Goal: Information Seeking & Learning: Learn about a topic

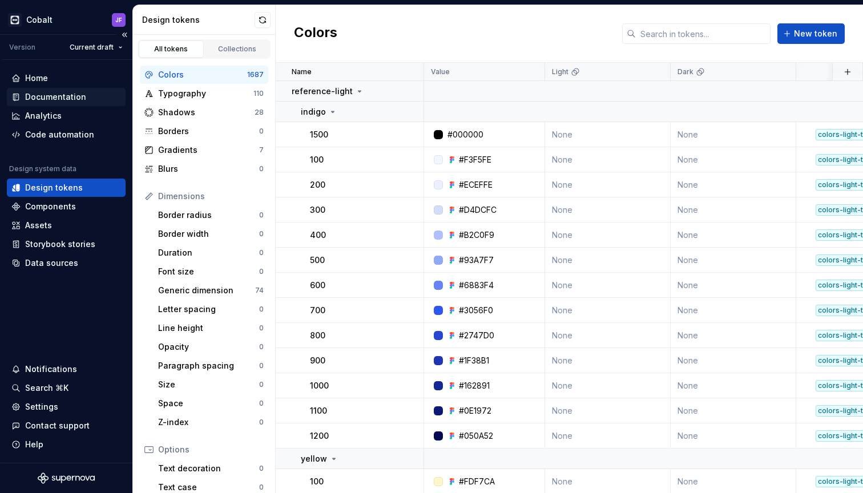
click at [75, 94] on div "Documentation" at bounding box center [55, 96] width 61 height 11
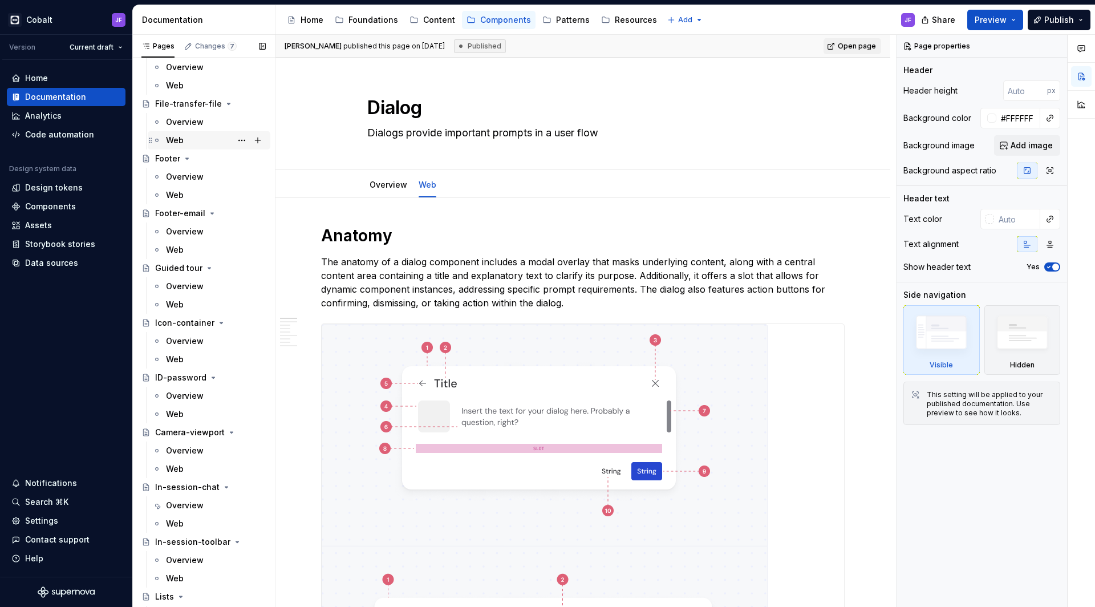
scroll to position [1028, 0]
click at [195, 102] on div "File-transfer-file" at bounding box center [187, 104] width 65 height 11
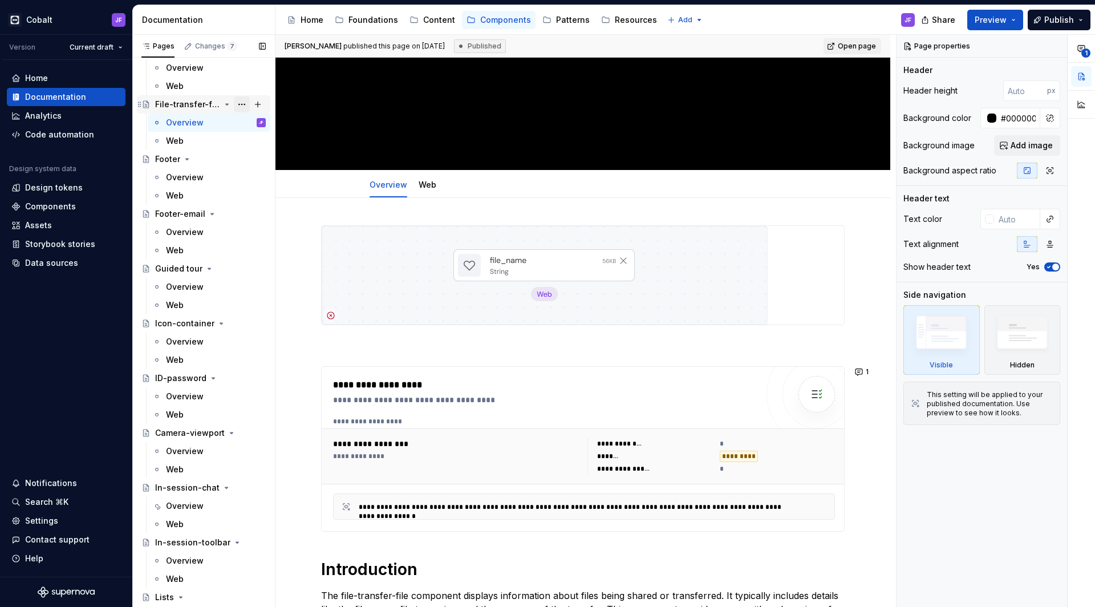
click at [236, 104] on button "Page tree" at bounding box center [242, 104] width 16 height 16
click at [515, 253] on html "Cobalt JF Version Current draft Home Documentation Analytics Code automation De…" at bounding box center [547, 303] width 1095 height 607
click at [188, 179] on div "Overview" at bounding box center [185, 177] width 38 height 11
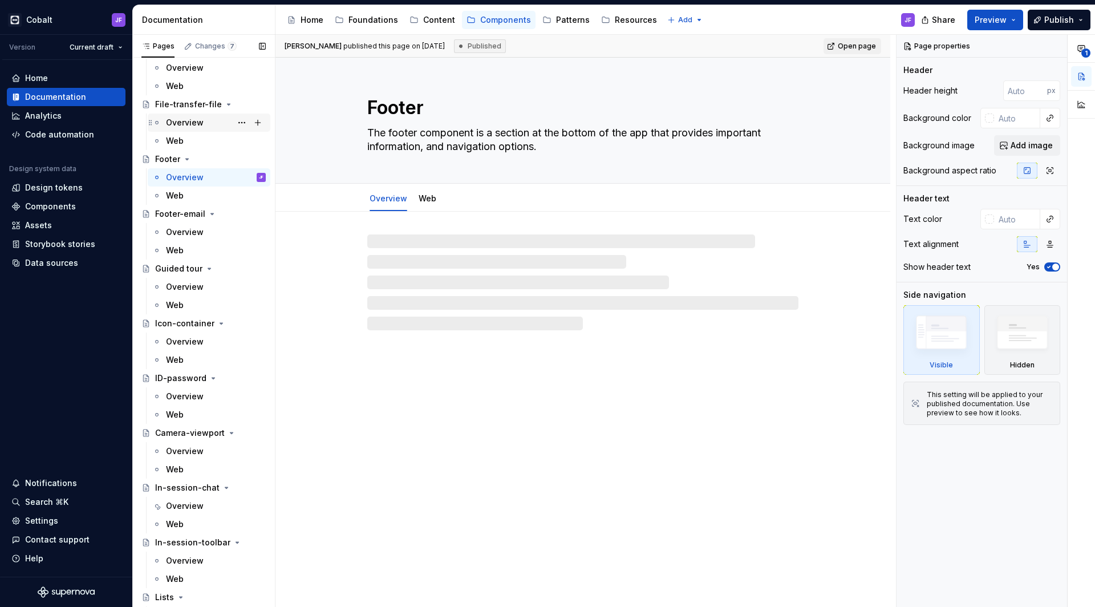
click at [191, 123] on div "Overview" at bounding box center [185, 122] width 38 height 11
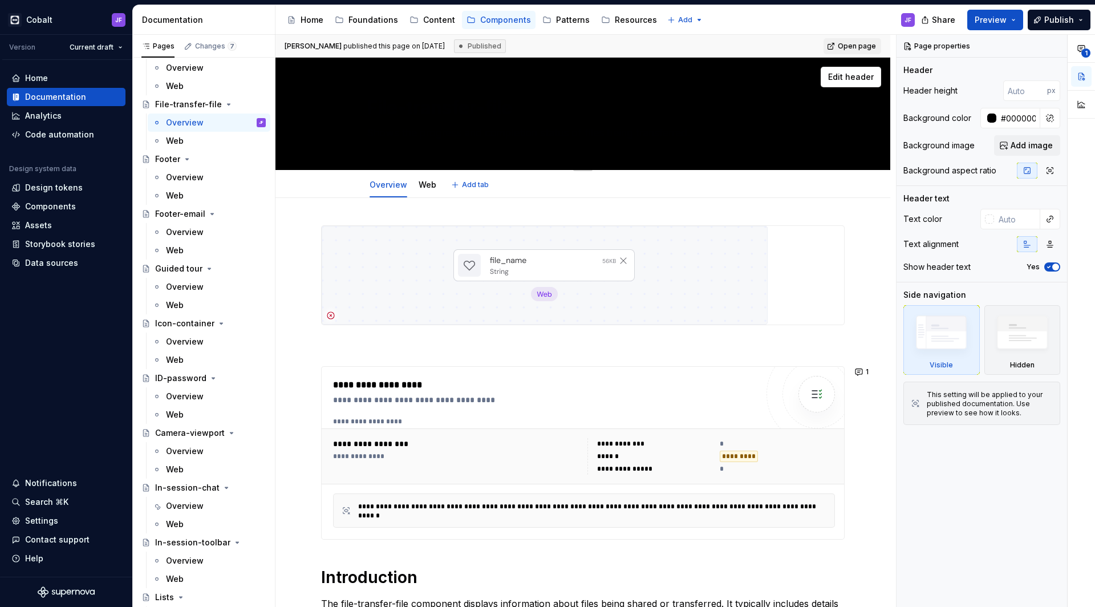
click at [395, 130] on textarea "Shows the progress and completion status of files being transferred." at bounding box center [580, 133] width 431 height 18
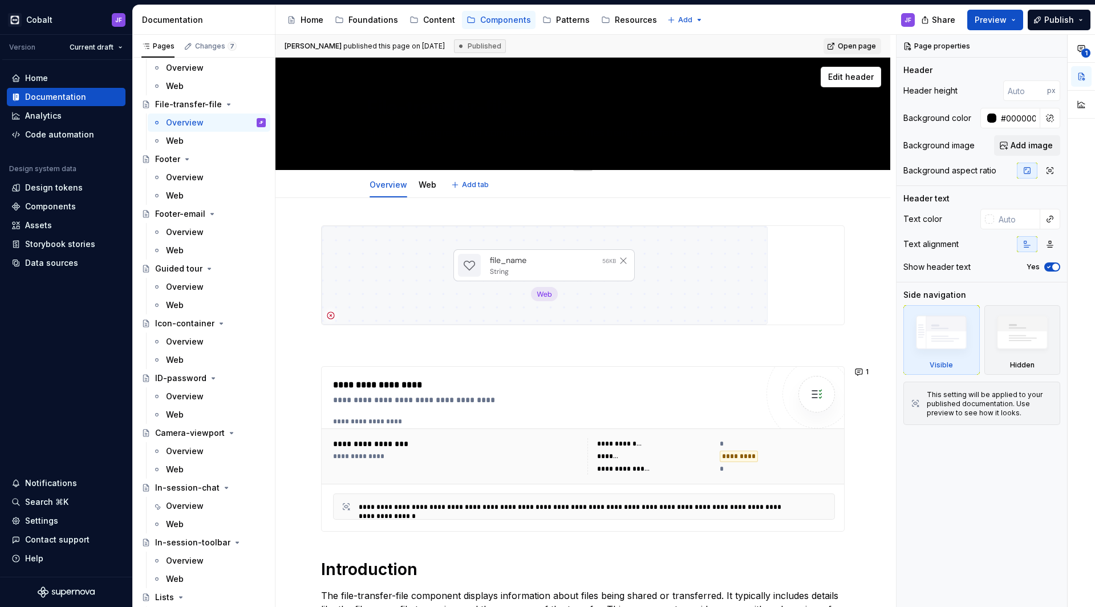
click at [407, 100] on textarea "File-transfer-file" at bounding box center [580, 107] width 431 height 27
click at [859, 82] on span "Edit header" at bounding box center [851, 76] width 46 height 11
type textarea "*"
click at [862, 115] on div at bounding box center [991, 118] width 9 height 9
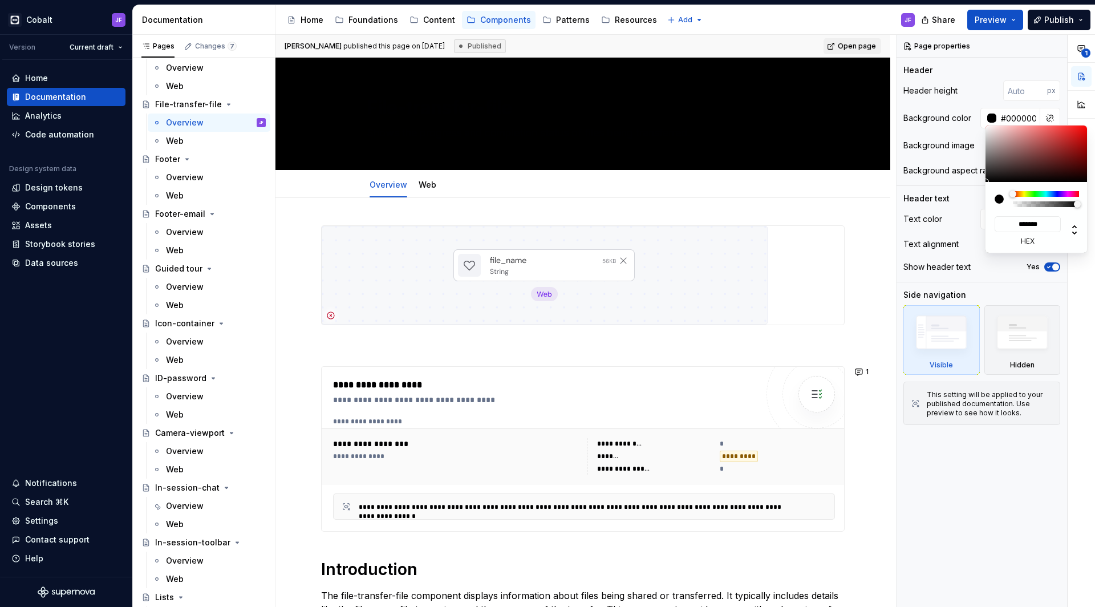
type input "#5D4F4F"
type input "*******"
type input "#675B5B"
type input "*******"
type input "#AAA4A4"
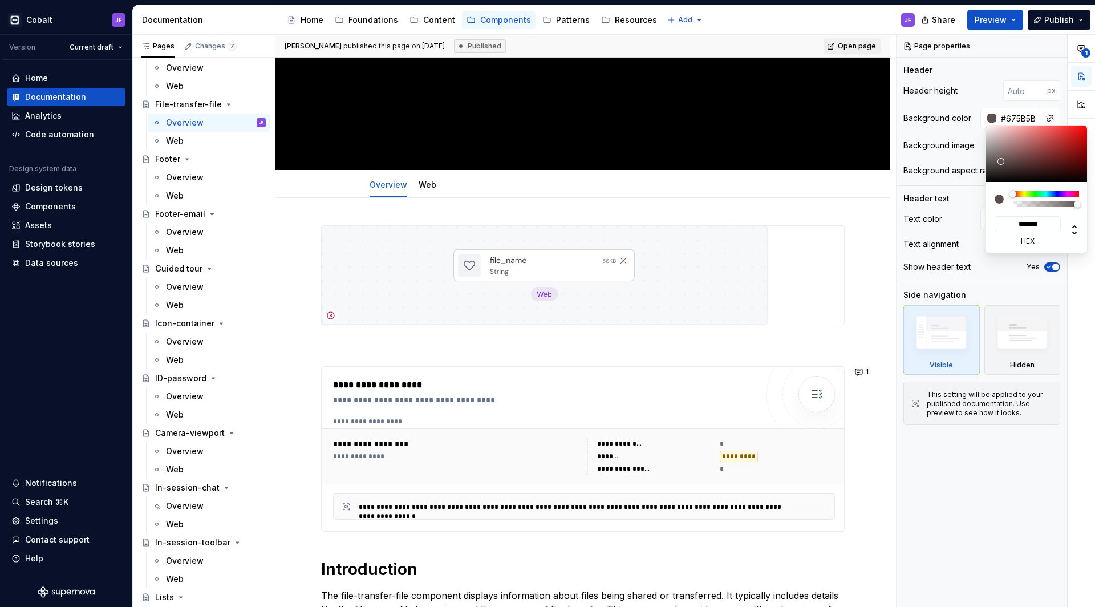
type input "*******"
type input "#FAFAFA"
type input "*******"
type input "#FFFFFF"
type input "*******"
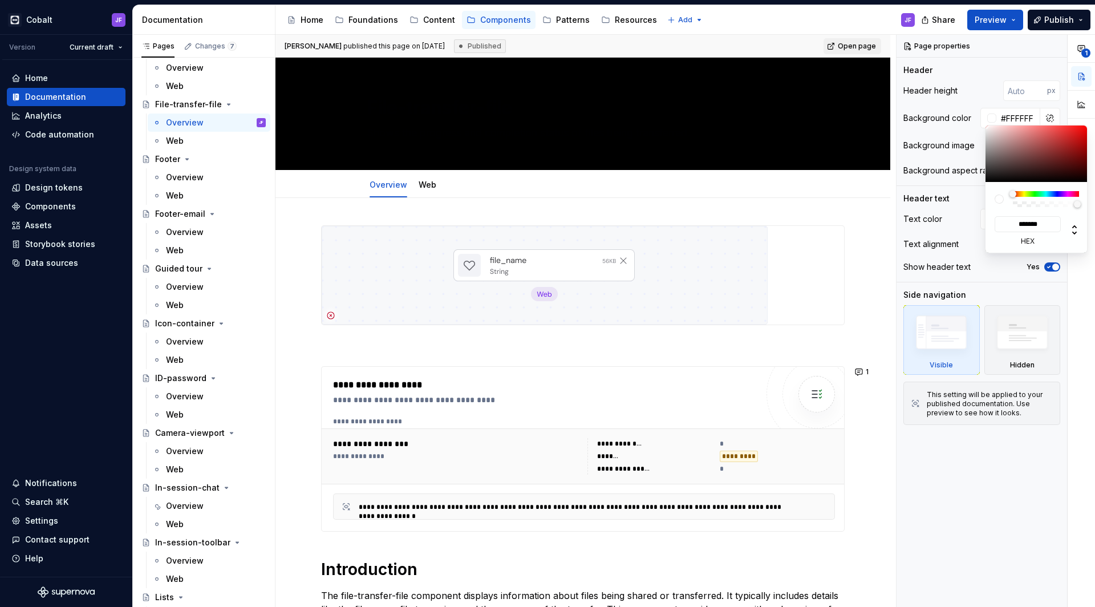
drag, startPoint x: 1001, startPoint y: 161, endPoint x: 977, endPoint y: 105, distance: 61.6
click at [862, 105] on body "Cobalt JF Version Current draft Home Documentation Analytics Code automation De…" at bounding box center [547, 303] width 1095 height 607
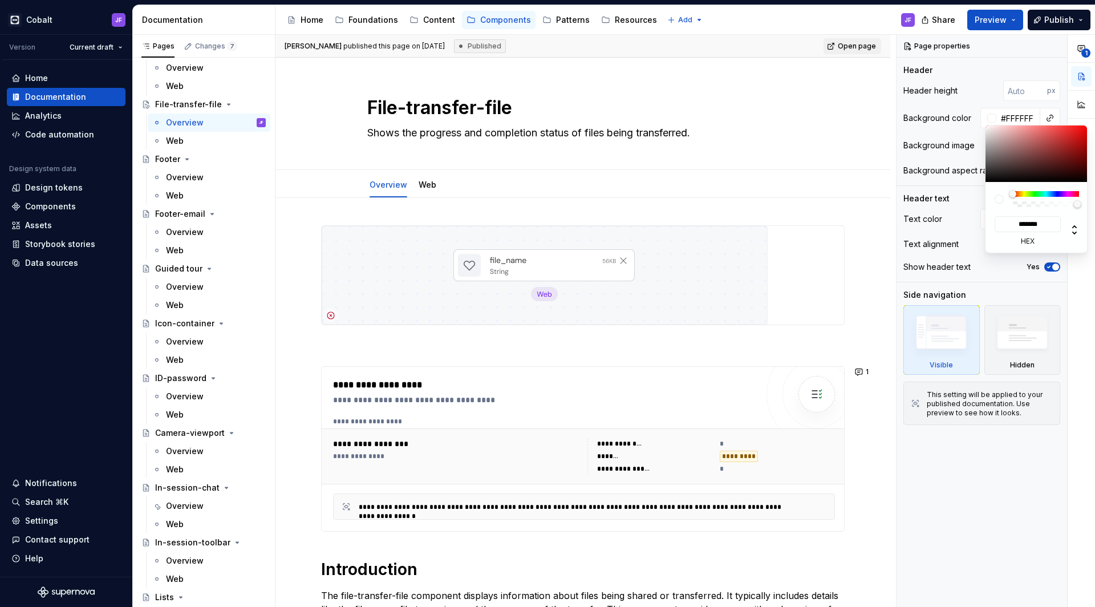
click at [561, 144] on html "Cobalt JF Version Current draft Home Documentation Analytics Code automation De…" at bounding box center [547, 303] width 1095 height 607
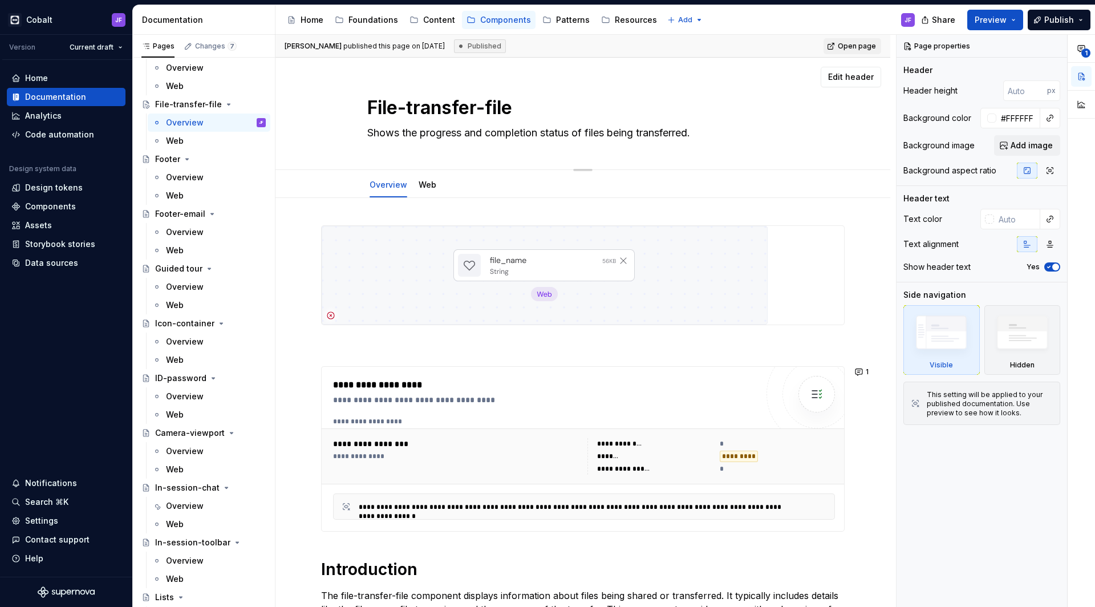
drag, startPoint x: 460, startPoint y: 108, endPoint x: 478, endPoint y: 108, distance: 18.3
click at [460, 108] on html "Cobalt JF Version Current draft Home Documentation Analytics Code automation De…" at bounding box center [547, 303] width 1095 height 607
click at [500, 106] on textarea "File-transfer-file" at bounding box center [580, 107] width 431 height 27
click at [516, 106] on textarea "File-transfer-file" at bounding box center [580, 107] width 431 height 27
type textarea "*"
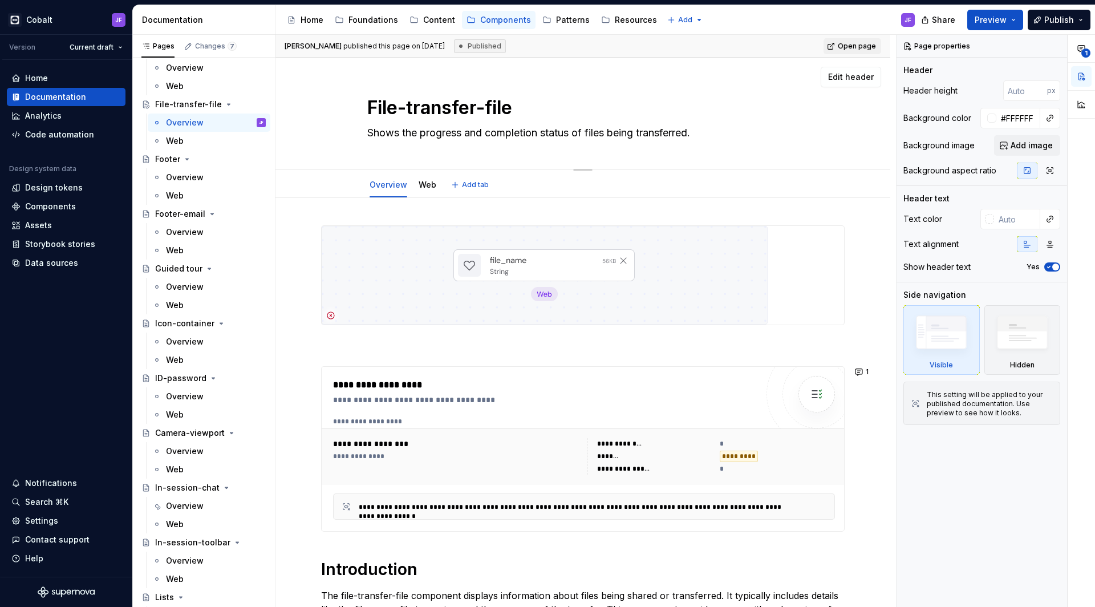
type textarea "File-transfer-fil"
type textarea "*"
type textarea "File-transfer-fi"
type textarea "*"
type textarea "File-transfer-f"
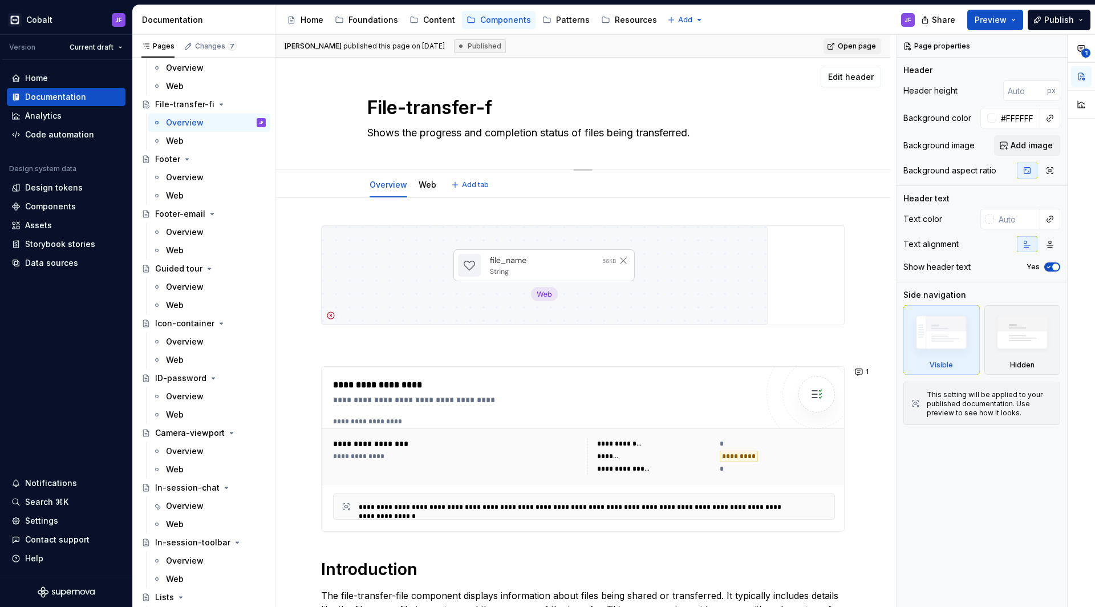
type textarea "*"
type textarea "File-transfer-"
type textarea "*"
type textarea "File-transfer"
type textarea "*"
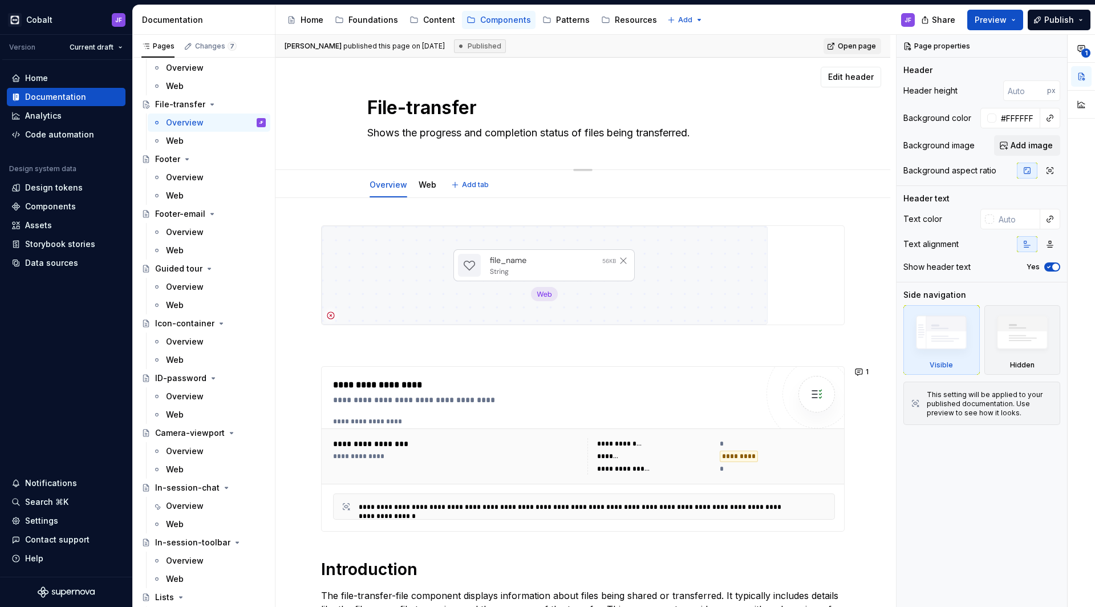
type textarea "File-transfer"
click at [334, 150] on div "File-transfer Shows the progress and completion status of files being transferr…" at bounding box center [583, 114] width 524 height 112
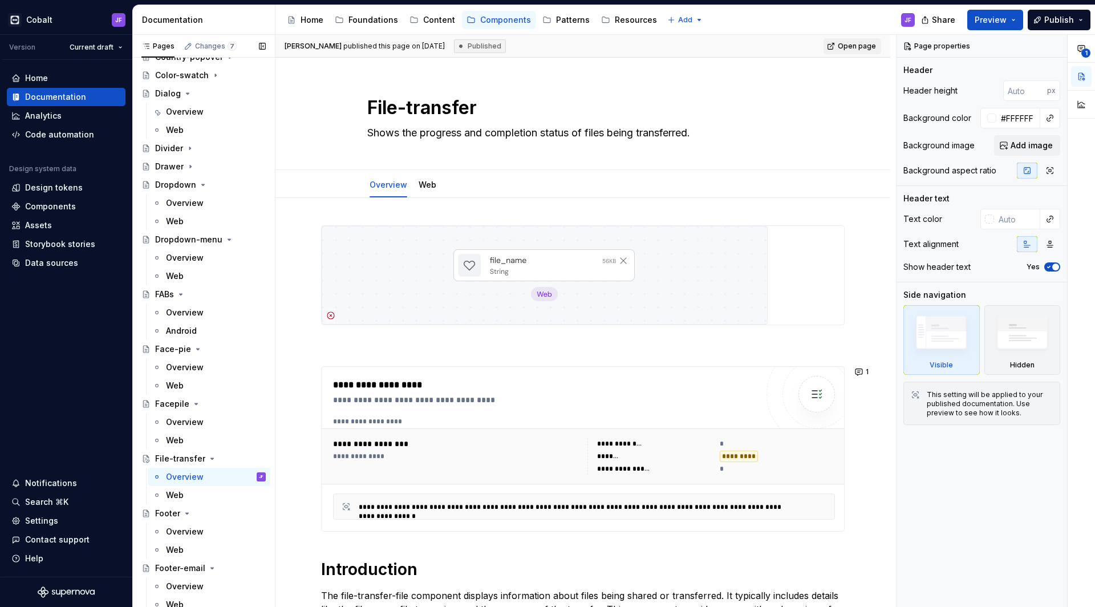
scroll to position [720, 0]
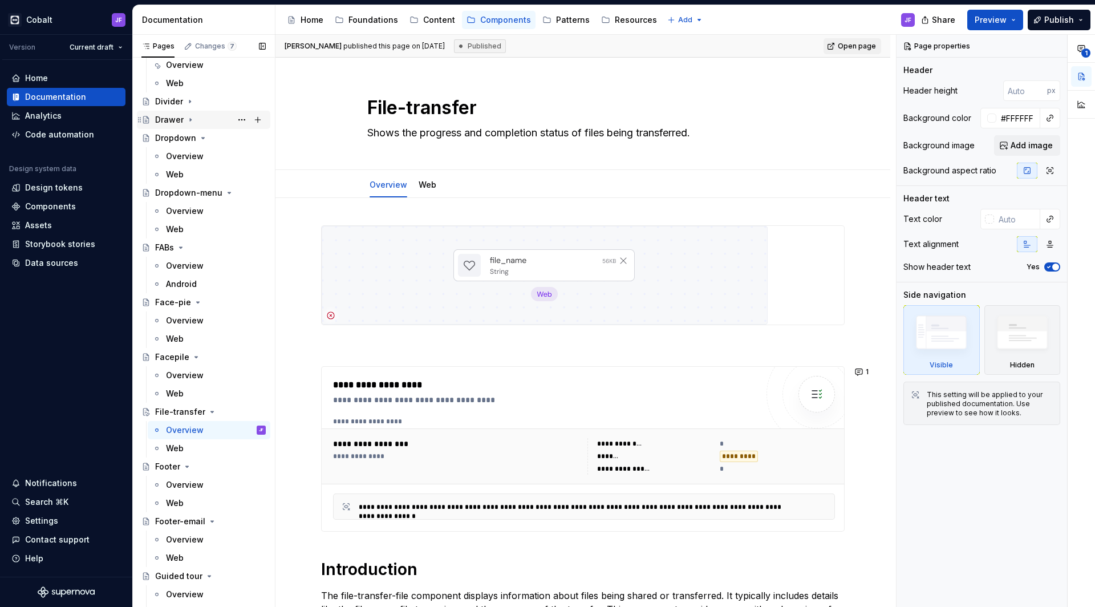
click at [189, 122] on icon "Page tree" at bounding box center [190, 119] width 9 height 9
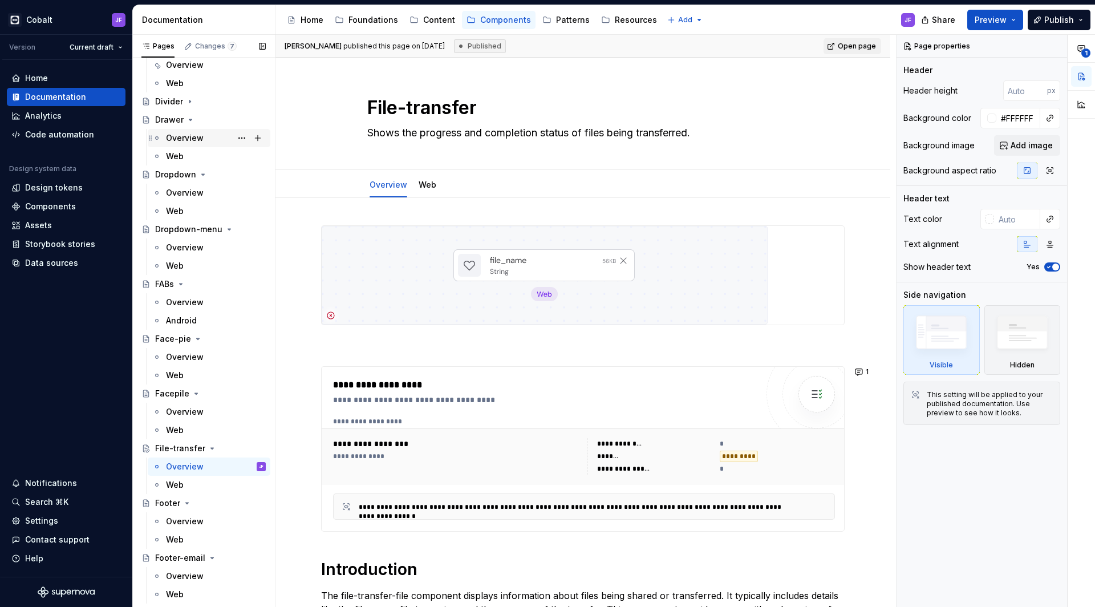
click at [181, 141] on div "Overview" at bounding box center [185, 137] width 38 height 11
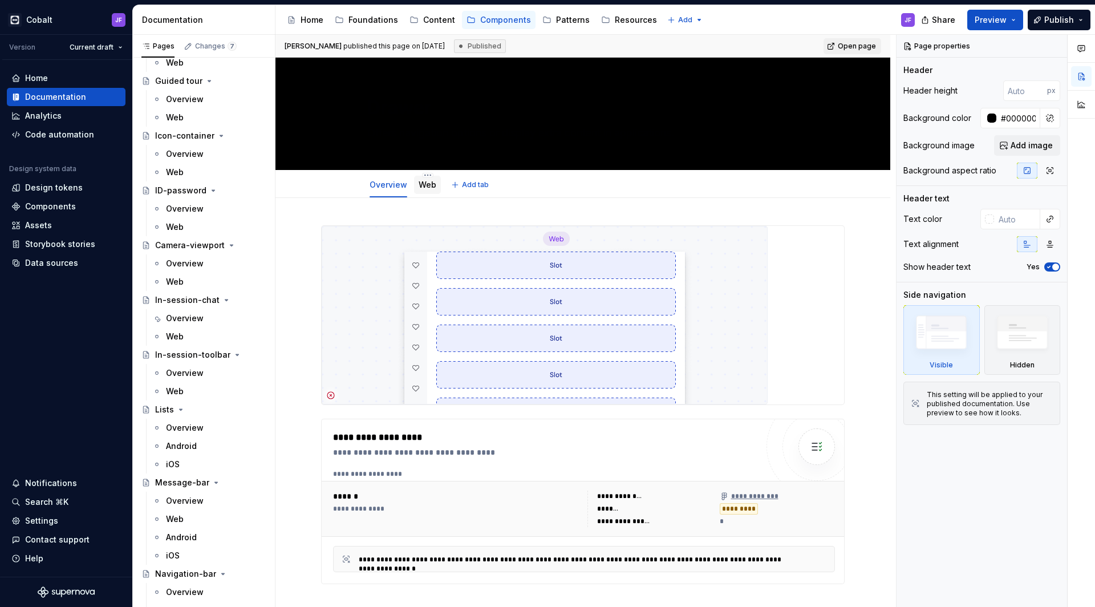
click at [423, 186] on link "Web" at bounding box center [428, 185] width 18 height 10
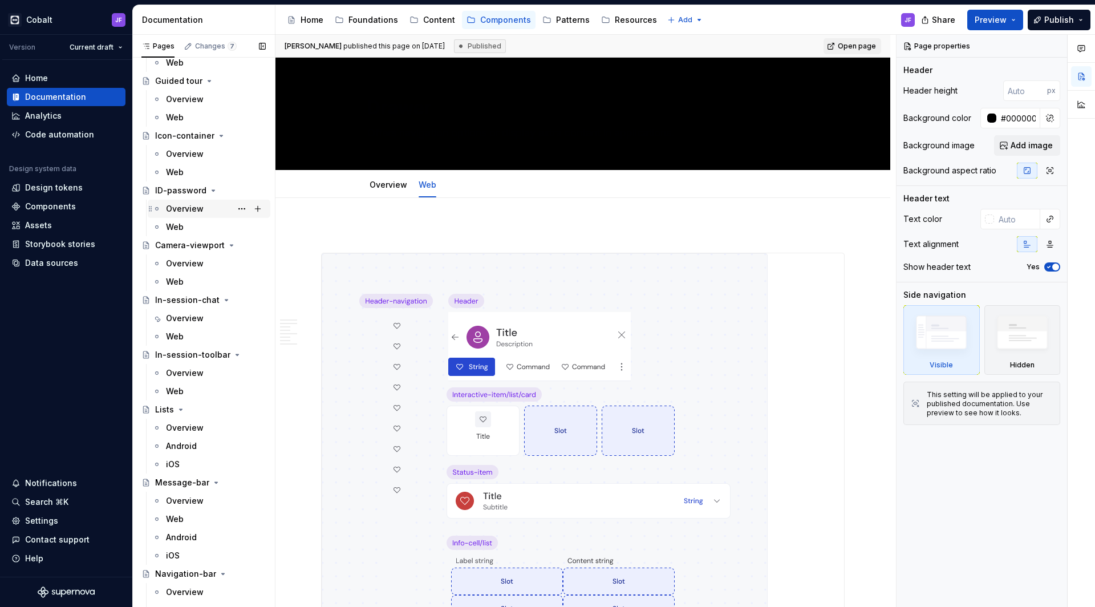
click at [197, 203] on div "Overview" at bounding box center [185, 208] width 38 height 11
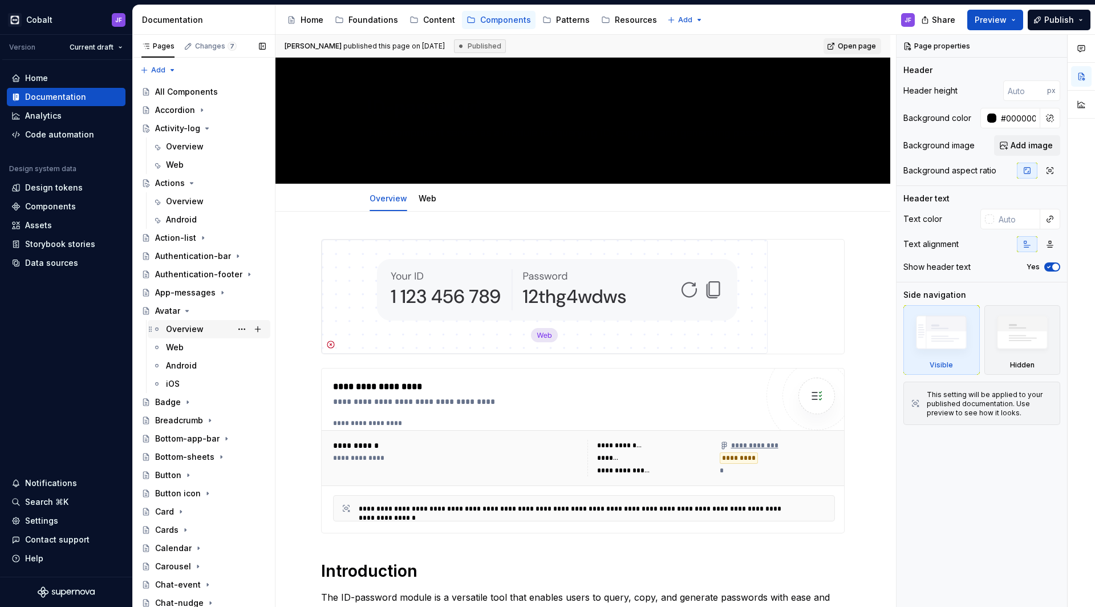
click at [184, 332] on div "Overview" at bounding box center [185, 328] width 38 height 11
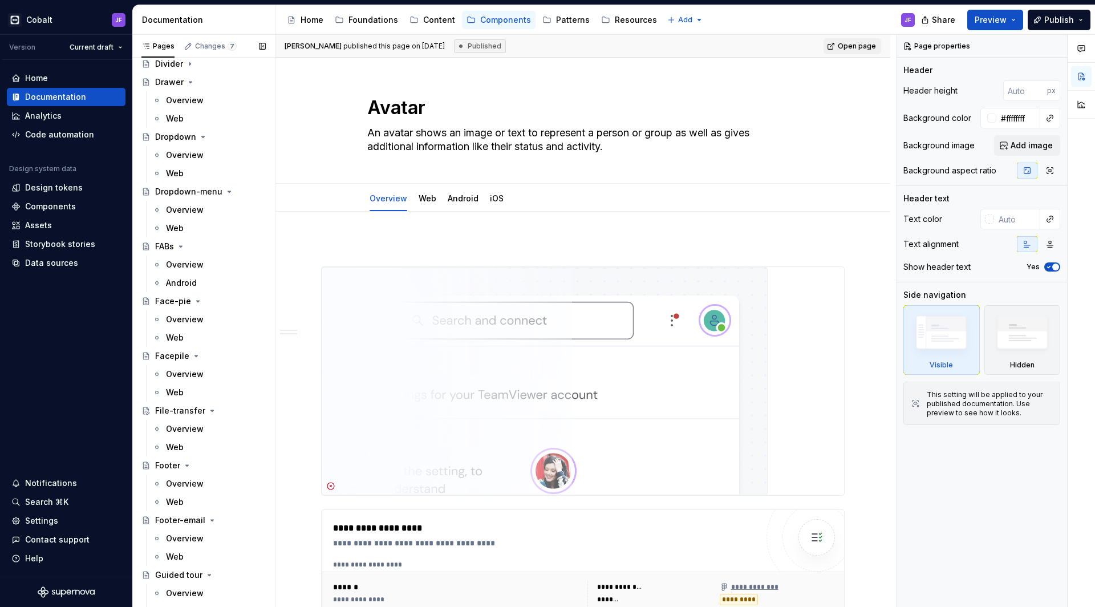
scroll to position [585, 0]
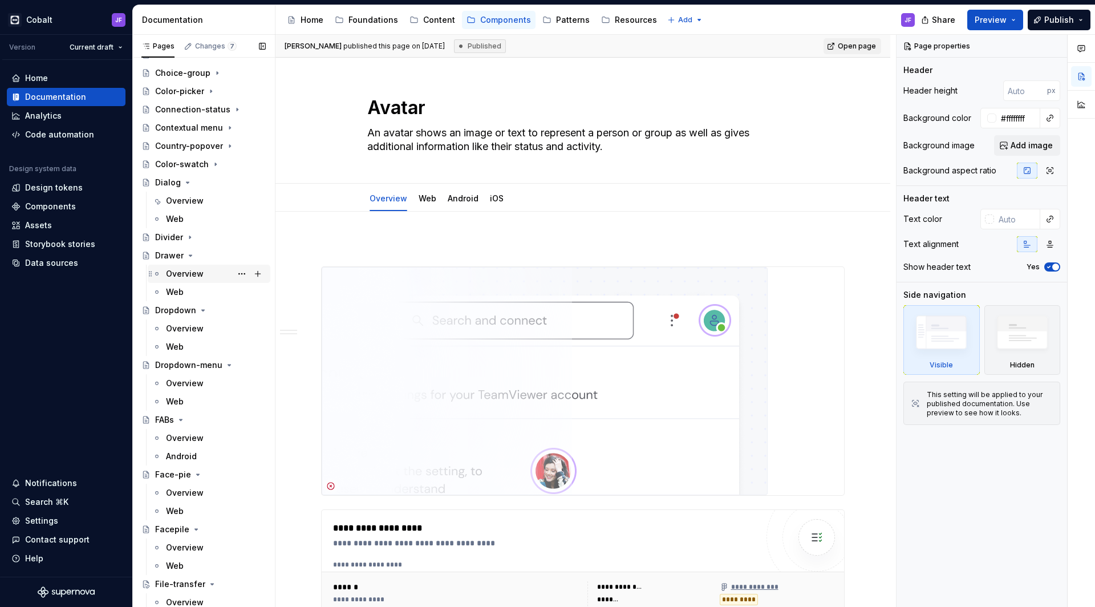
click at [187, 276] on div "Overview" at bounding box center [185, 273] width 38 height 11
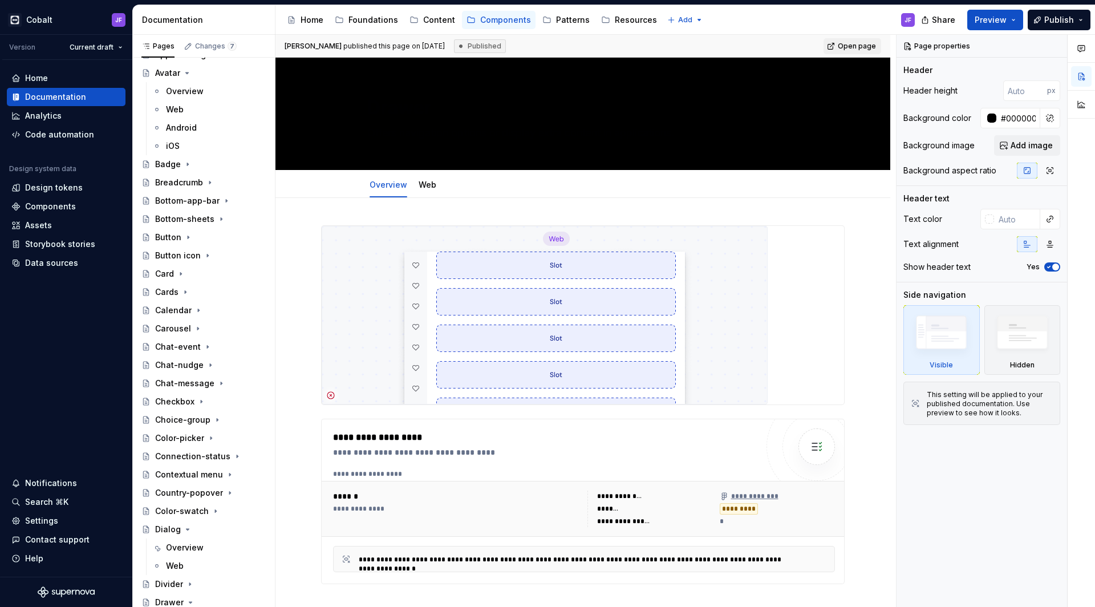
scroll to position [241, 0]
click at [186, 347] on div "Chat-event" at bounding box center [178, 343] width 46 height 11
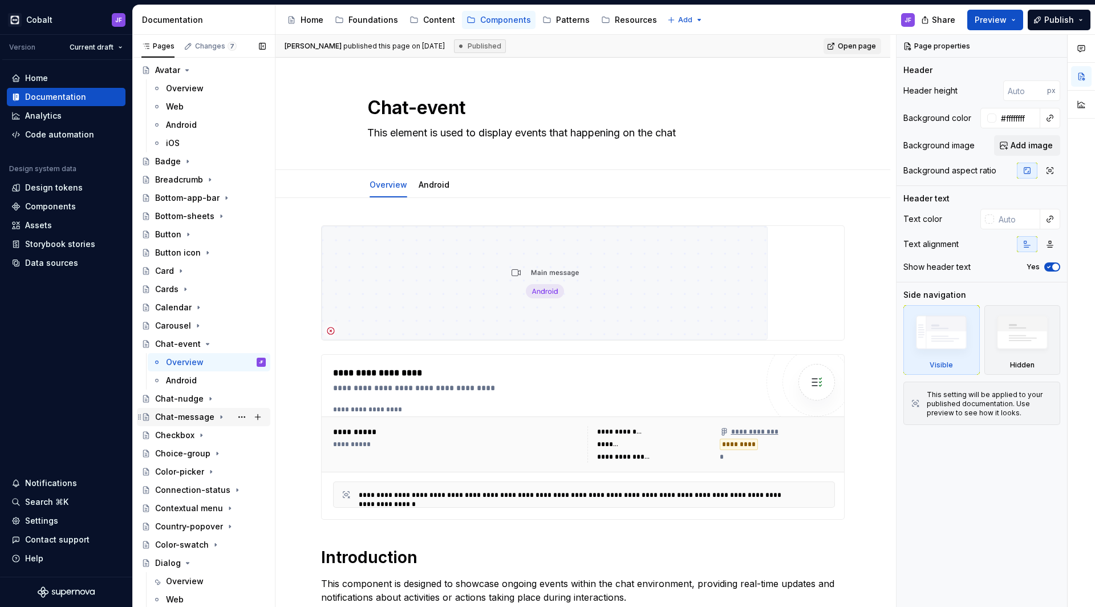
click at [188, 415] on div "Chat-message" at bounding box center [184, 416] width 59 height 11
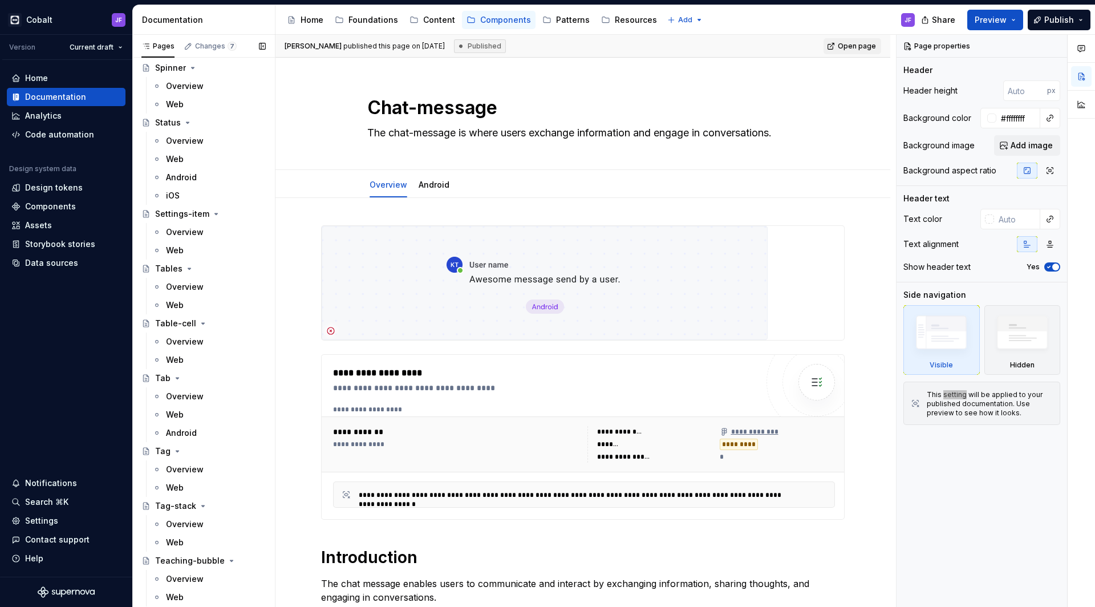
scroll to position [3596, 0]
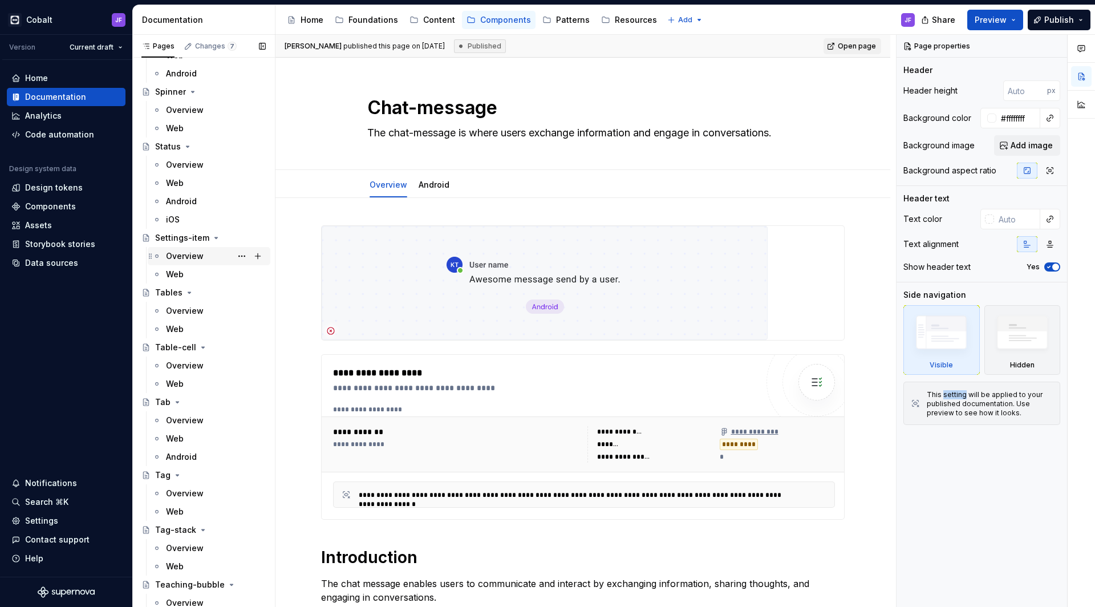
click at [196, 257] on div "Overview" at bounding box center [185, 255] width 38 height 11
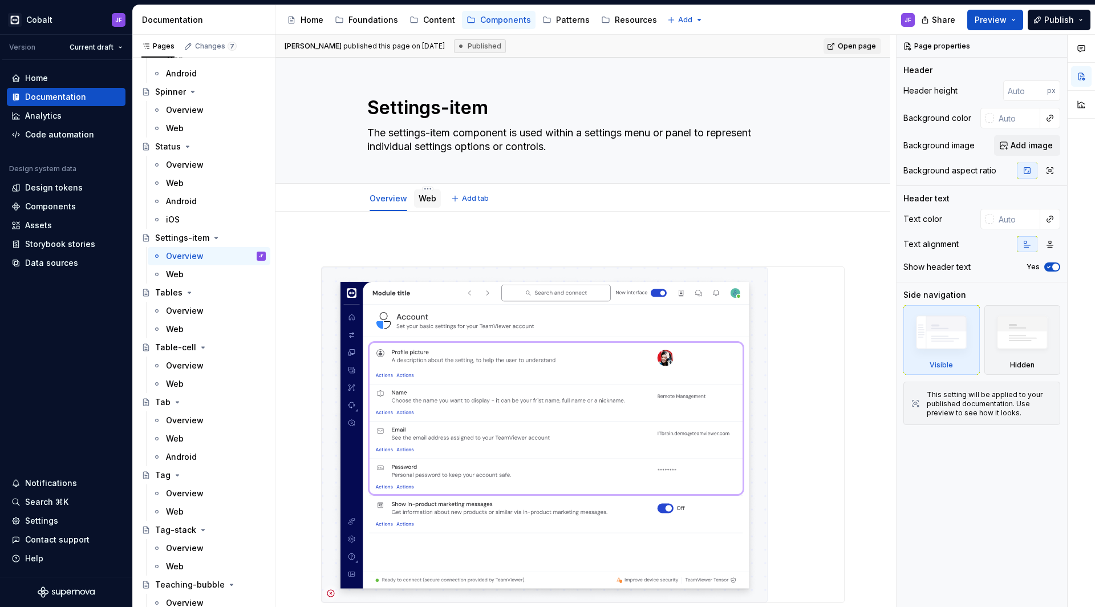
click at [427, 204] on div "Web" at bounding box center [428, 198] width 18 height 11
click at [423, 203] on div "Web" at bounding box center [428, 198] width 18 height 11
click at [427, 201] on link "Web" at bounding box center [428, 198] width 18 height 10
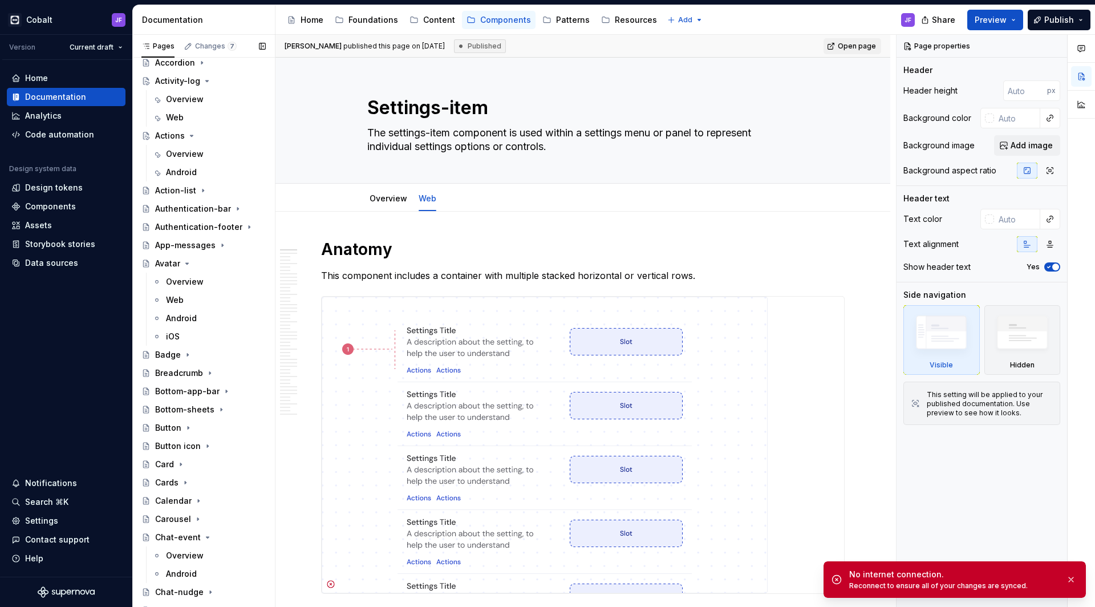
scroll to position [93, 0]
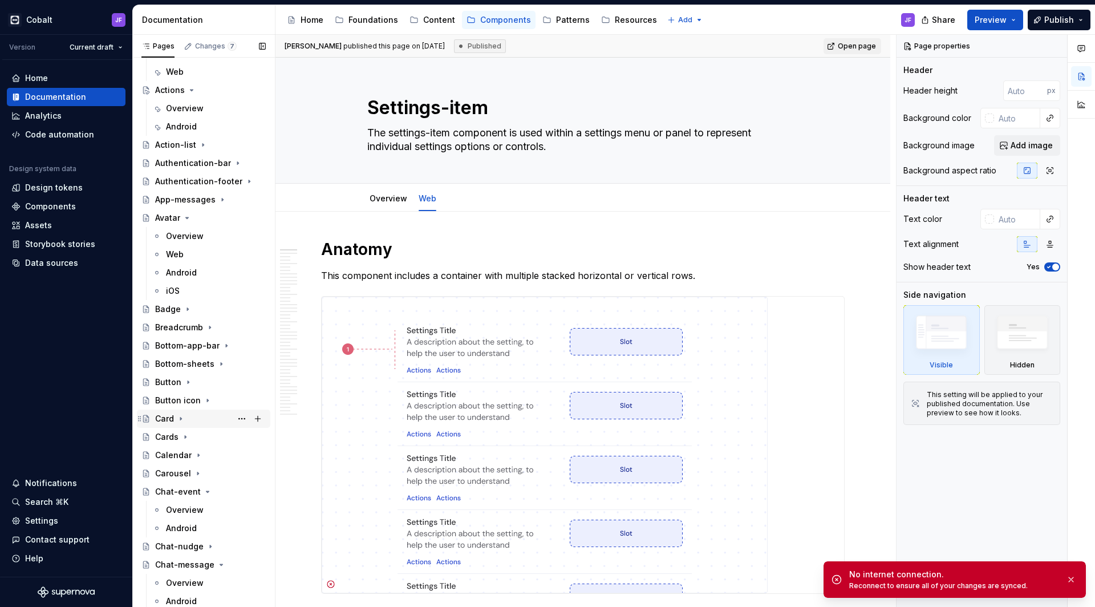
click at [173, 417] on div "Card" at bounding box center [164, 418] width 19 height 11
click at [185, 435] on div "Overview" at bounding box center [185, 436] width 38 height 11
click at [185, 441] on div "Overview" at bounding box center [185, 436] width 38 height 11
click at [190, 440] on div "Overview" at bounding box center [185, 436] width 38 height 11
drag, startPoint x: 189, startPoint y: 452, endPoint x: 208, endPoint y: 442, distance: 20.7
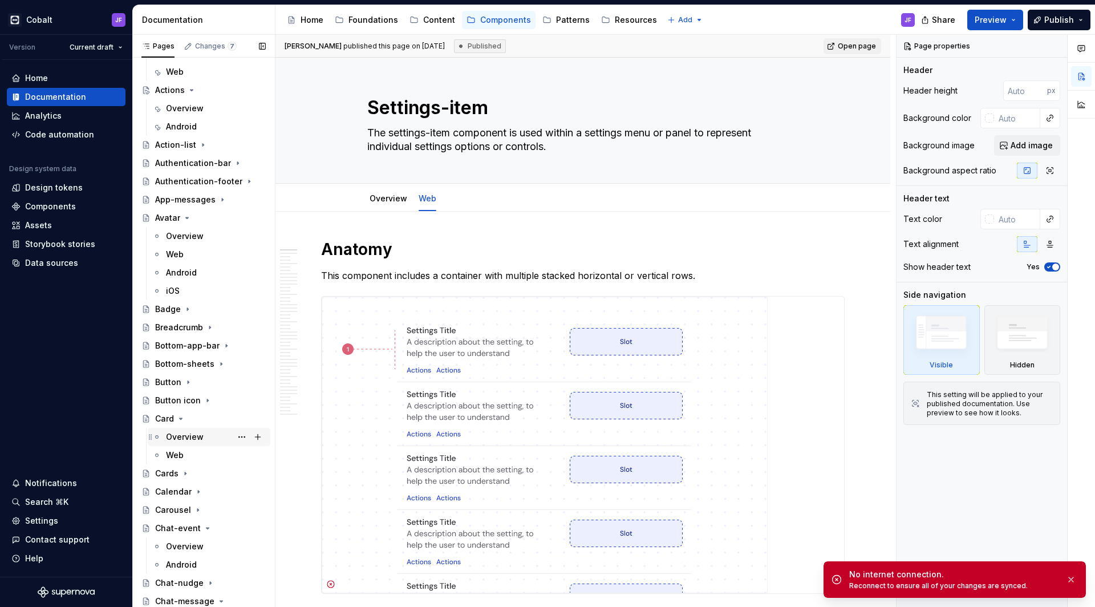
click at [189, 452] on div "Web" at bounding box center [216, 455] width 100 height 11
type textarea "*"
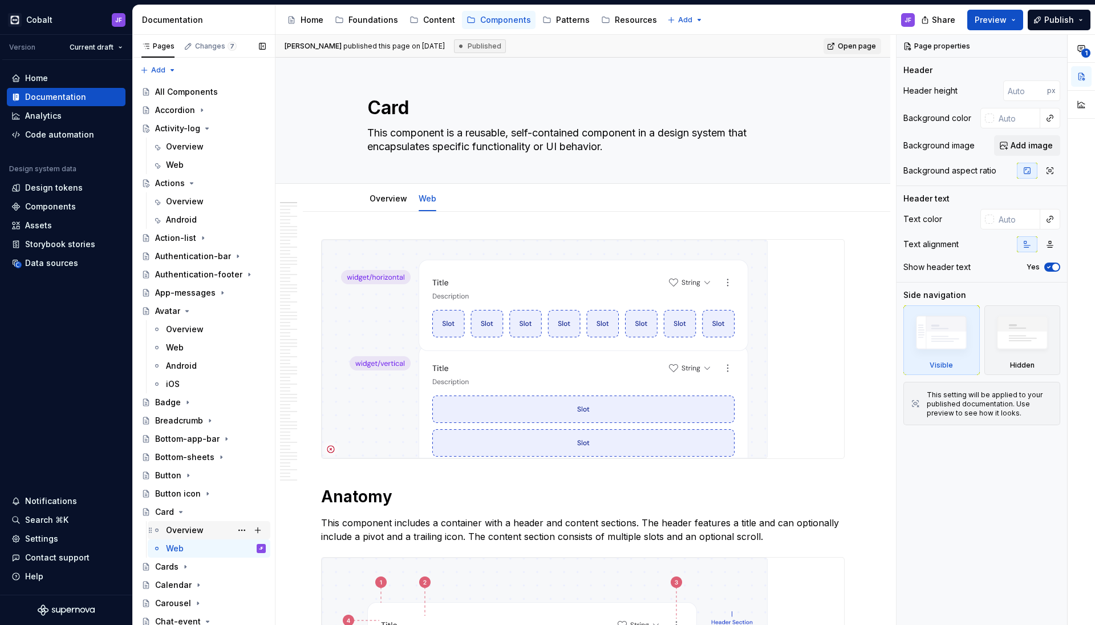
click at [190, 531] on div "Overview" at bounding box center [185, 529] width 38 height 11
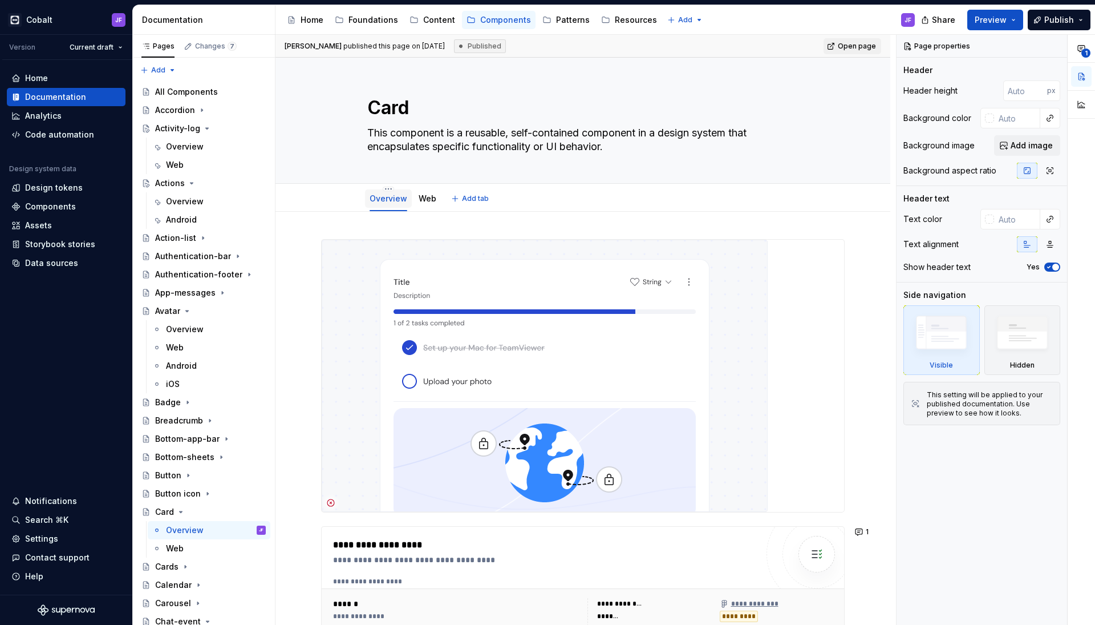
click at [410, 202] on div "Overview" at bounding box center [388, 198] width 47 height 18
click at [425, 202] on link "Web" at bounding box center [428, 198] width 18 height 10
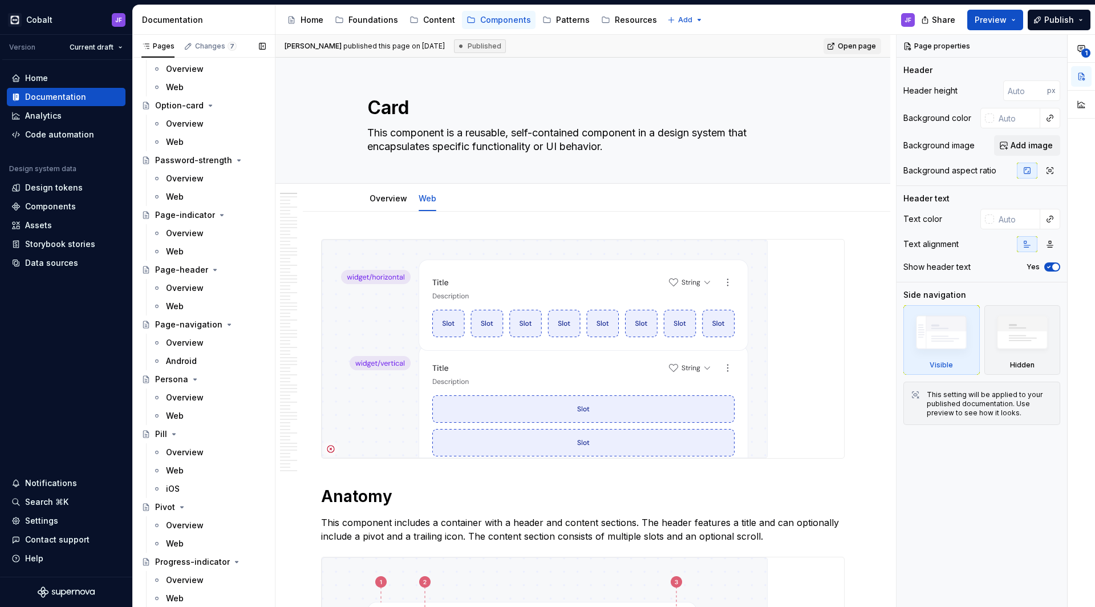
scroll to position [2306, 0]
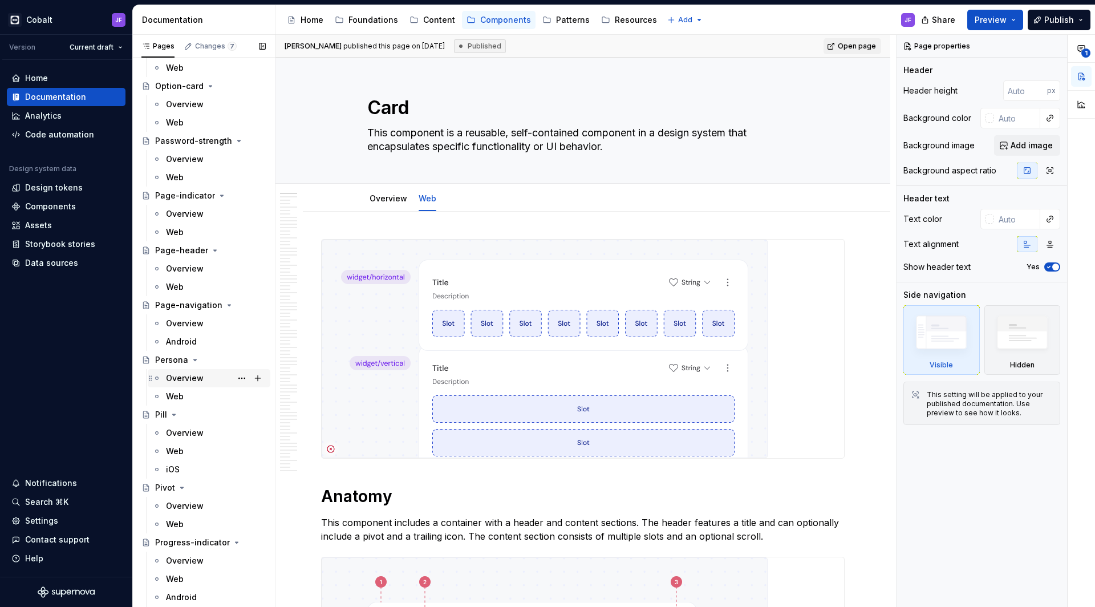
click at [175, 377] on div "Overview" at bounding box center [185, 378] width 38 height 11
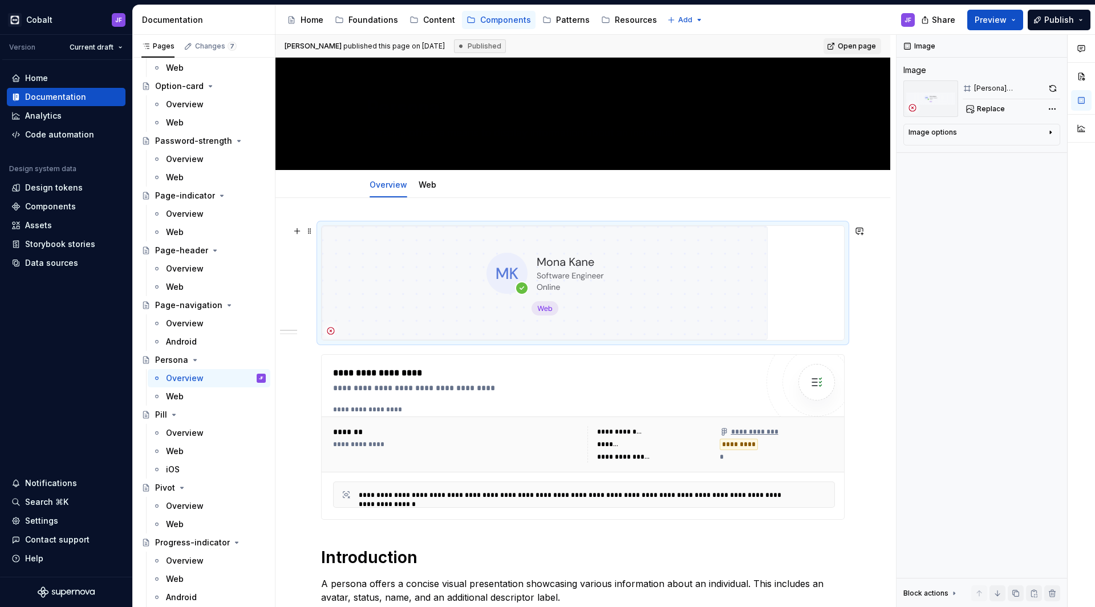
click at [416, 292] on img at bounding box center [545, 283] width 446 height 114
click at [1046, 130] on div "Image options" at bounding box center [977, 135] width 137 height 14
click at [1042, 149] on icon "button" at bounding box center [1045, 149] width 9 height 9
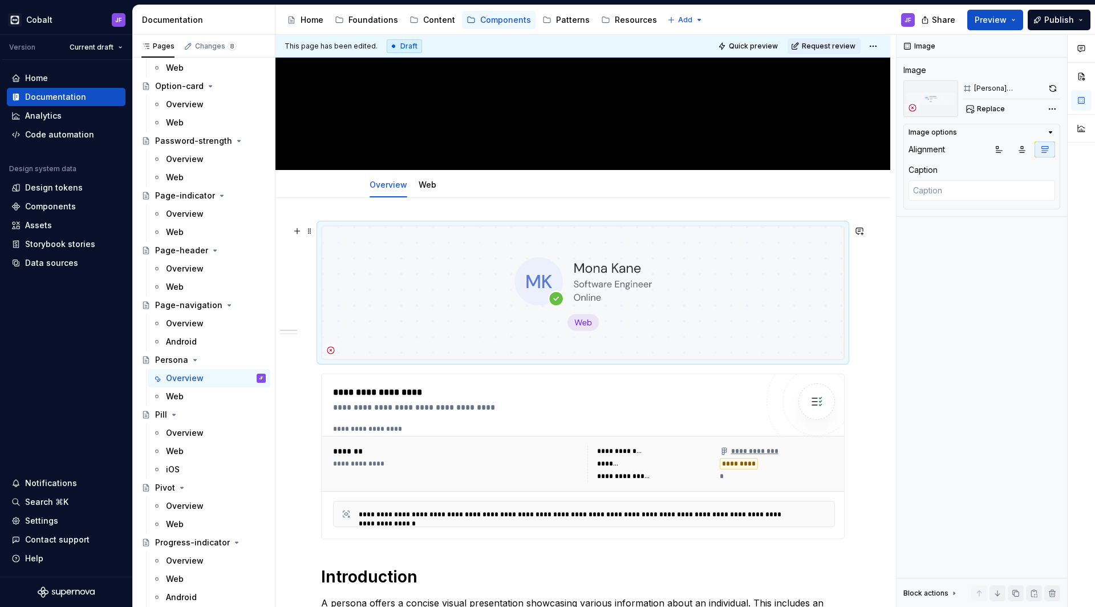
click at [653, 230] on img at bounding box center [583, 292] width 523 height 133
click at [431, 184] on link "Web" at bounding box center [428, 185] width 18 height 10
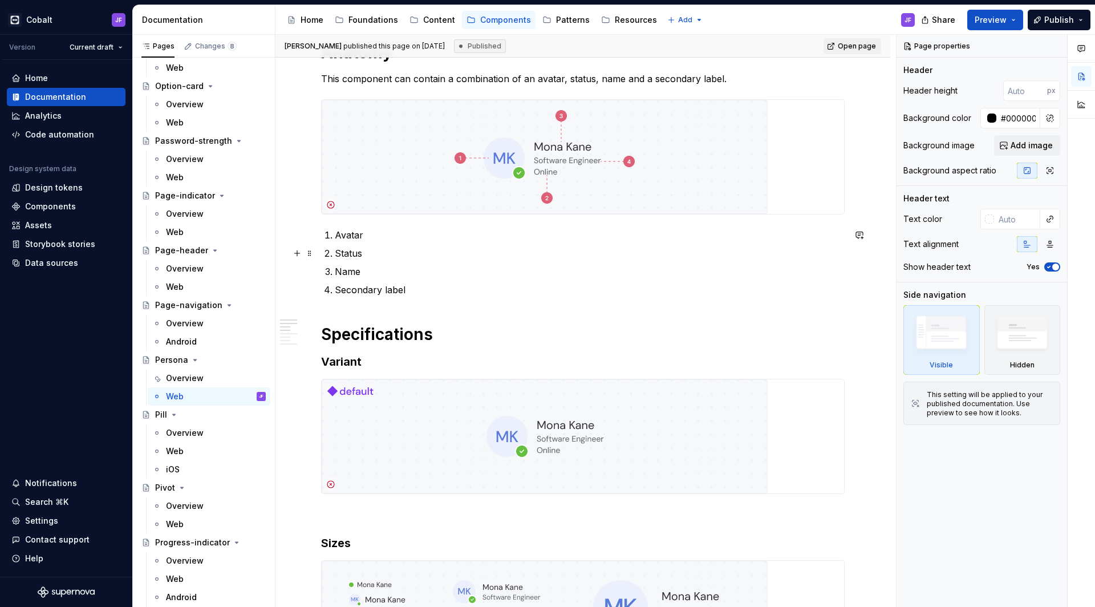
scroll to position [182, 0]
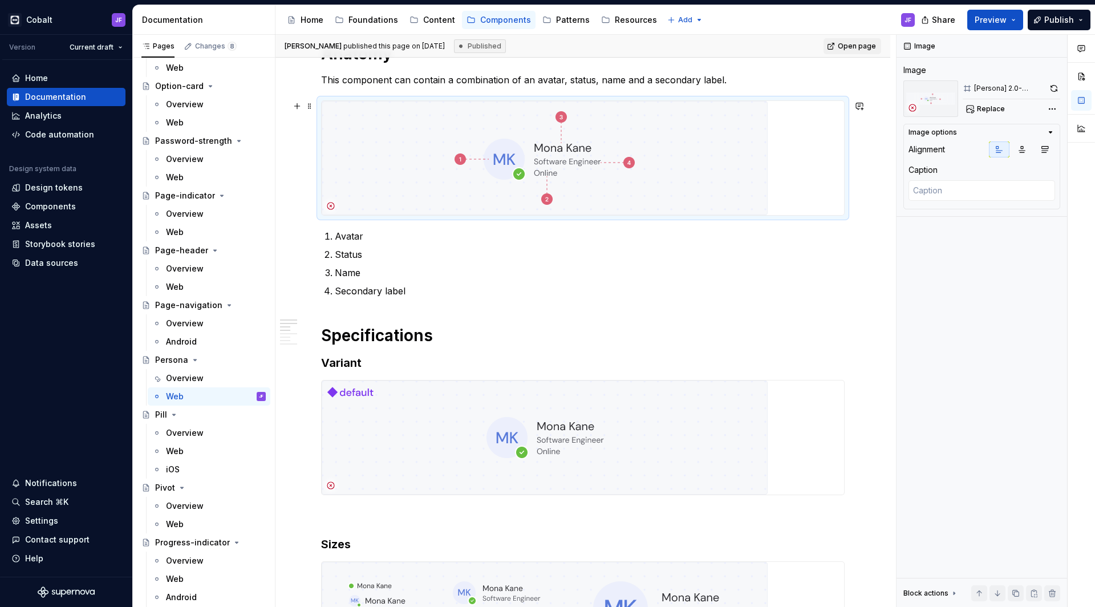
click at [672, 141] on img at bounding box center [545, 158] width 446 height 114
click at [1041, 149] on icon "button" at bounding box center [1045, 149] width 9 height 9
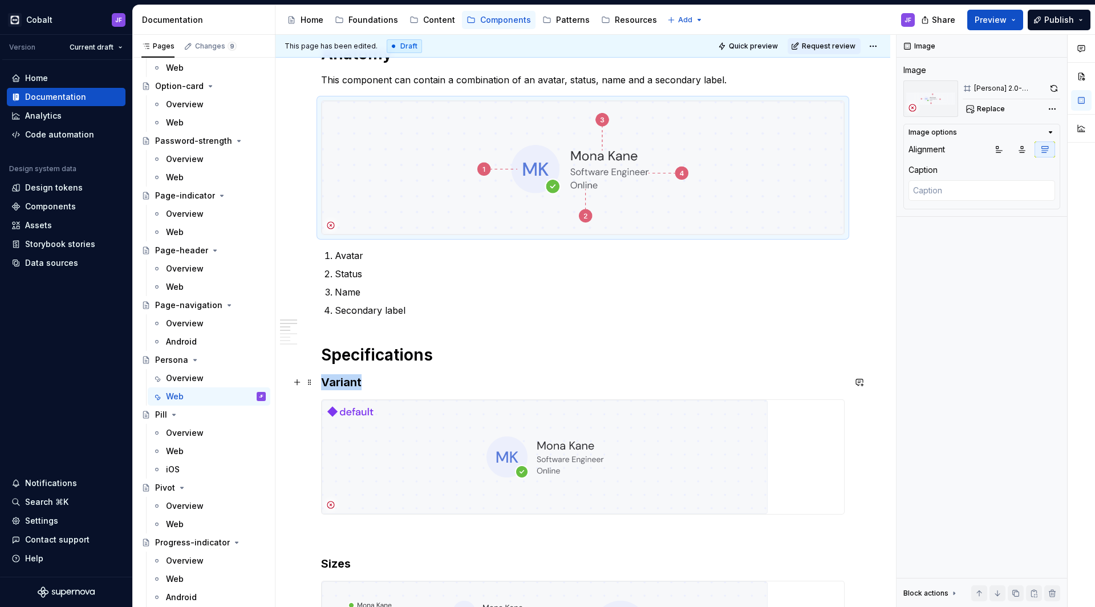
click at [651, 446] on img at bounding box center [545, 457] width 446 height 114
click at [1037, 151] on button "button" at bounding box center [1045, 149] width 21 height 16
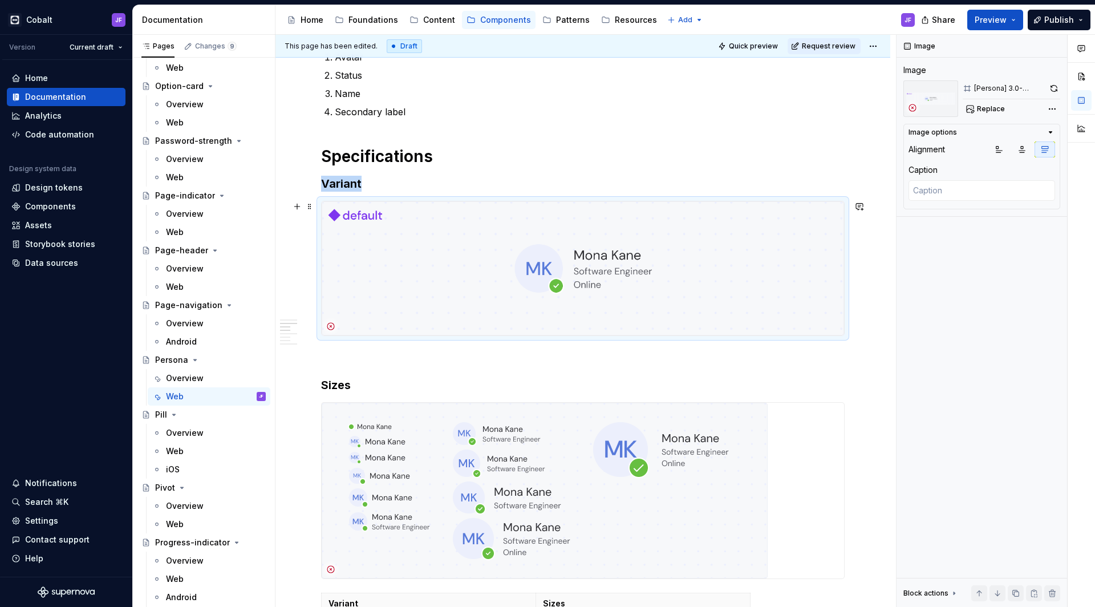
scroll to position [473, 0]
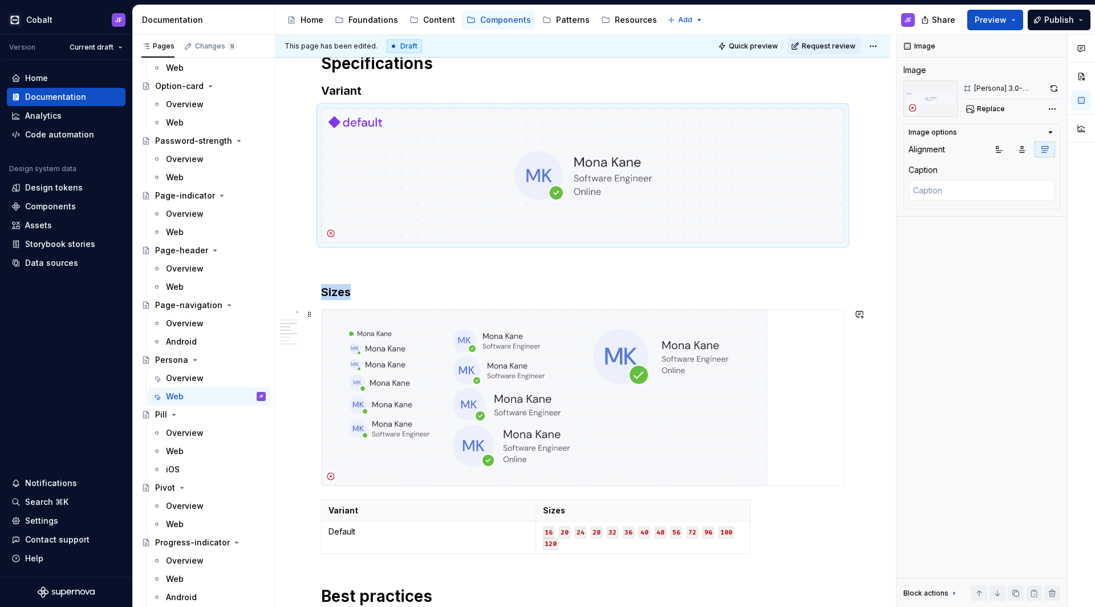
click at [613, 382] on img at bounding box center [545, 398] width 446 height 176
click at [1050, 145] on button "button" at bounding box center [1045, 149] width 21 height 16
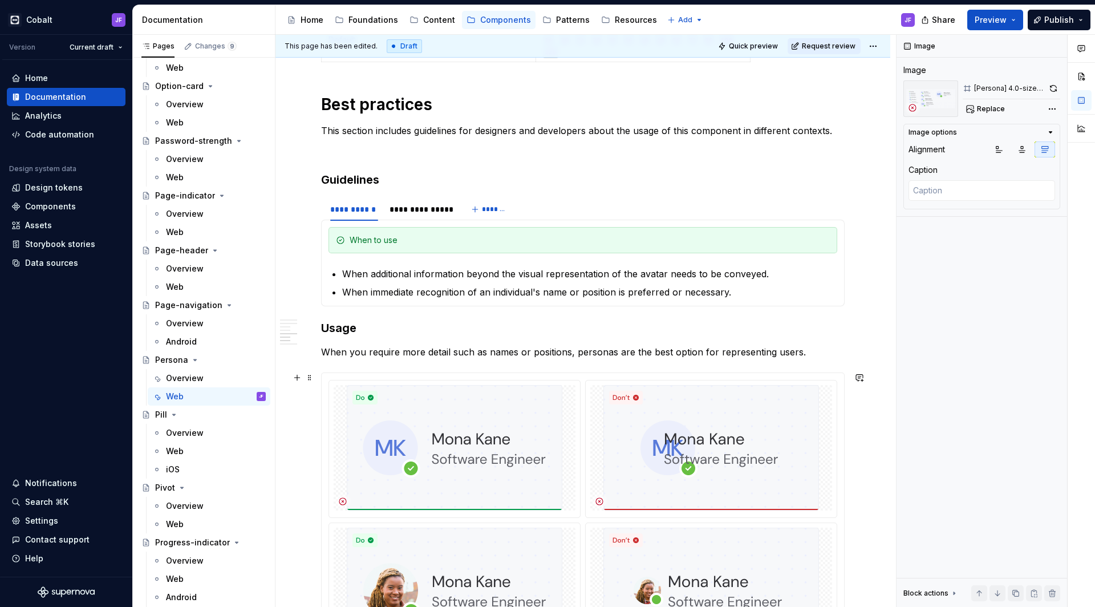
scroll to position [1097, 0]
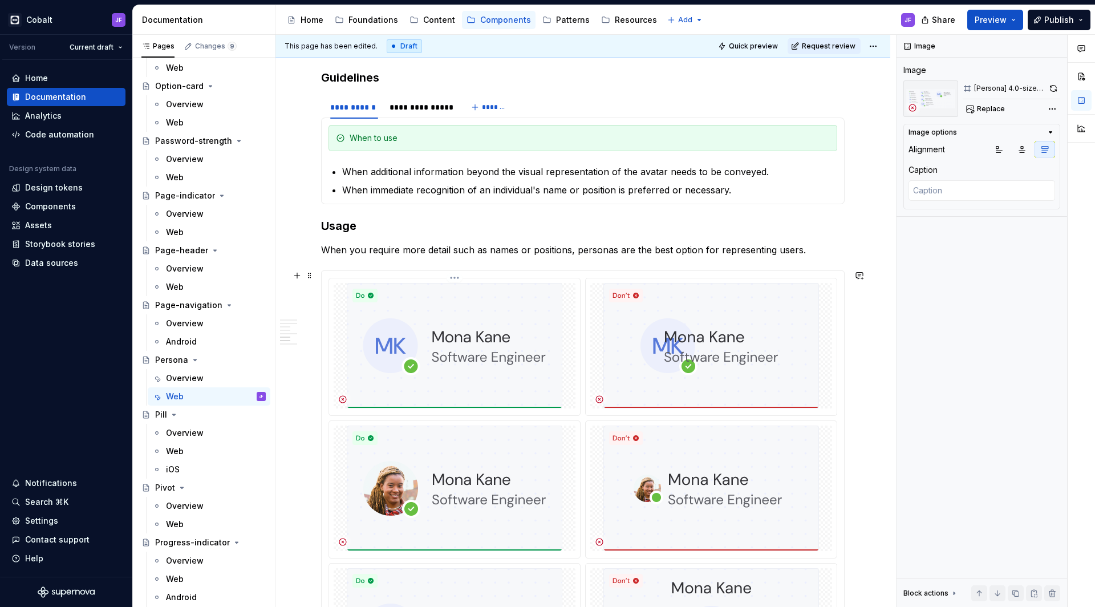
click at [552, 373] on img at bounding box center [455, 346] width 216 height 126
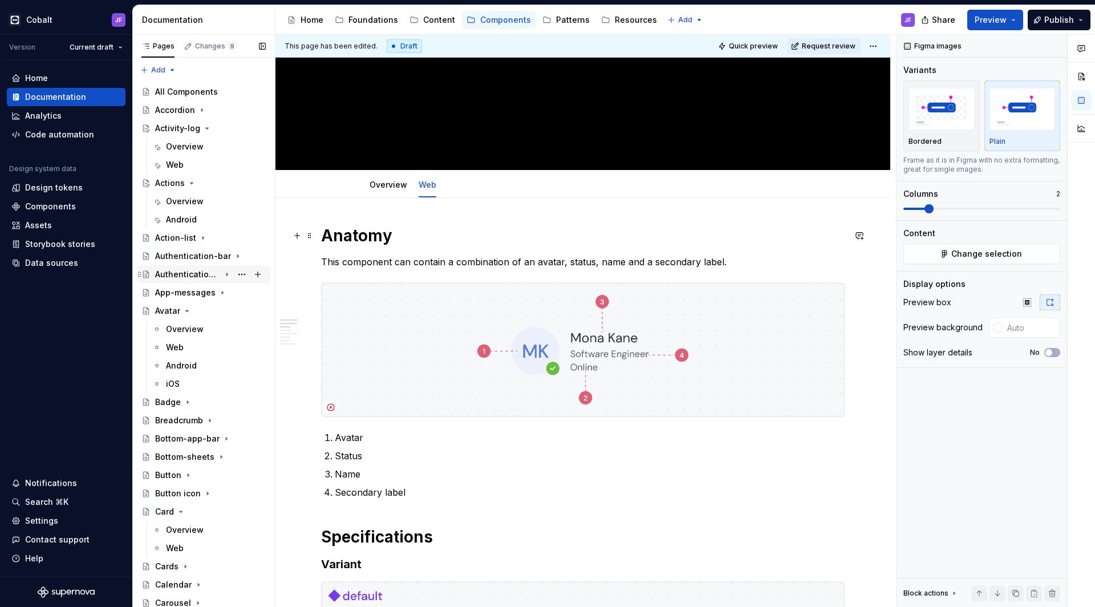
scroll to position [0, 0]
type textarea "*"
